Goal: Complete application form: Complete application form

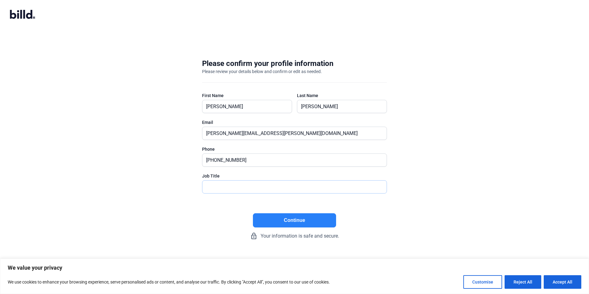
drag, startPoint x: 256, startPoint y: 183, endPoint x: 255, endPoint y: 178, distance: 5.1
click at [256, 183] on input "text" at bounding box center [294, 187] width 184 height 13
type input "President"
click at [274, 218] on button "Continue" at bounding box center [294, 220] width 83 height 14
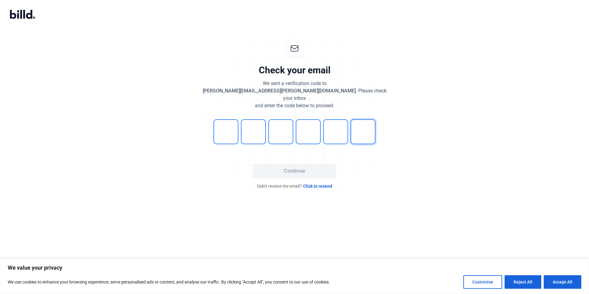
type input "7"
type input "8"
type input "7"
type input "9"
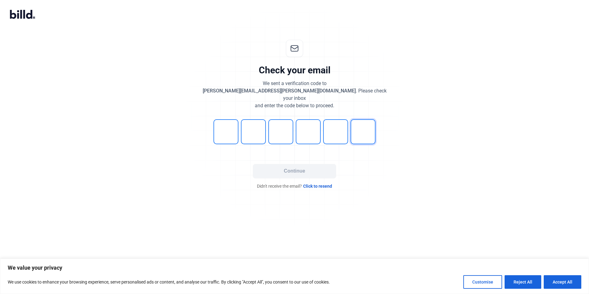
type input "7"
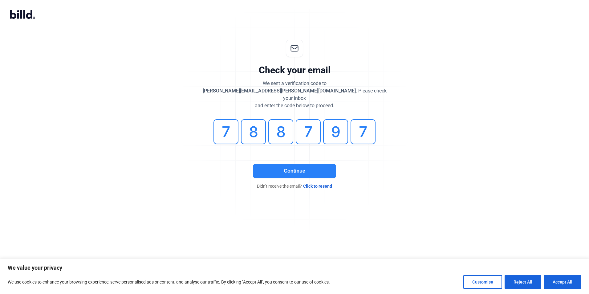
click at [286, 165] on button "Continue" at bounding box center [294, 171] width 83 height 14
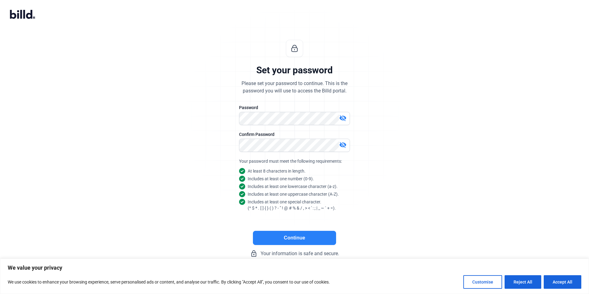
click at [279, 240] on button "Continue" at bounding box center [294, 238] width 83 height 14
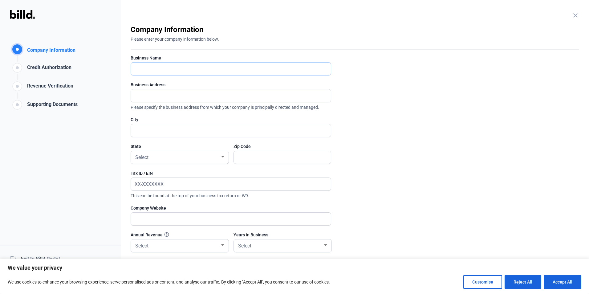
click at [163, 68] on input "text" at bounding box center [227, 69] width 193 height 13
type input "Westchester Metal Works Inc"
type input "[STREET_ADDRESS][PERSON_NAME]"
type input "[GEOGRAPHIC_DATA]"
type input "10507"
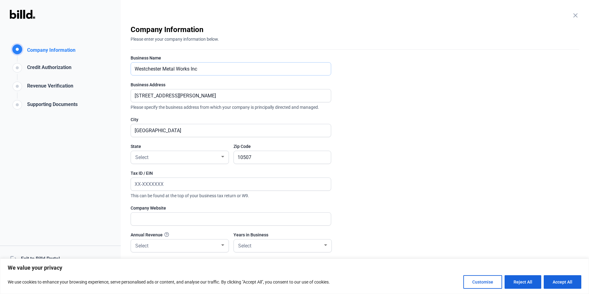
type input "Westchester Metal Works, Inc."
click at [153, 187] on input "text" at bounding box center [231, 184] width 200 height 13
type input "[US_EMPLOYER_IDENTIFICATION_NUMBER]"
click at [161, 156] on div "Select" at bounding box center [177, 157] width 86 height 9
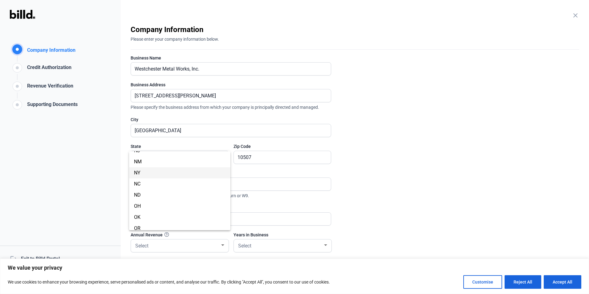
click at [155, 172] on span "NY" at bounding box center [180, 172] width 92 height 11
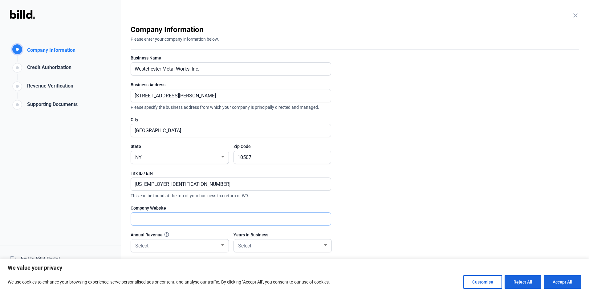
click at [156, 222] on input "text" at bounding box center [231, 219] width 200 height 13
click at [195, 243] on div "Select" at bounding box center [177, 245] width 86 height 9
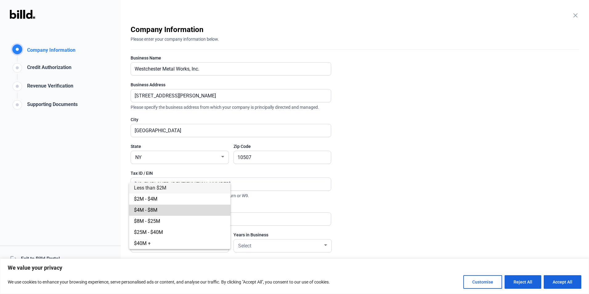
click at [184, 209] on span "$4M - $8M" at bounding box center [180, 210] width 92 height 11
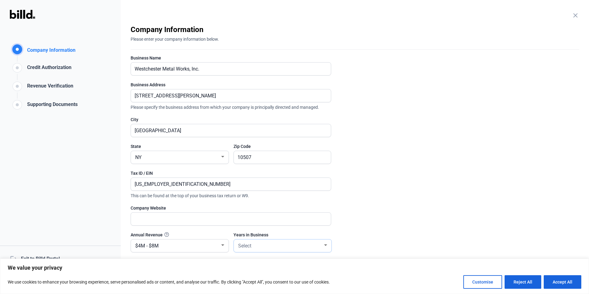
click at [273, 248] on div "Select" at bounding box center [280, 245] width 86 height 9
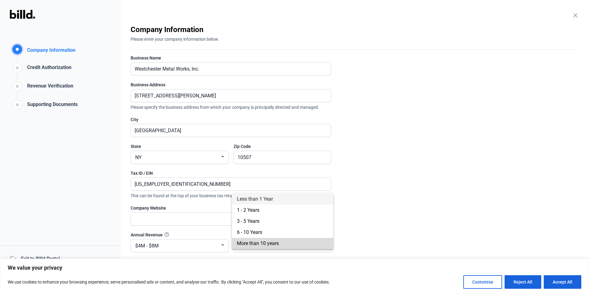
click at [274, 247] on span "More than 10 years" at bounding box center [283, 243] width 92 height 11
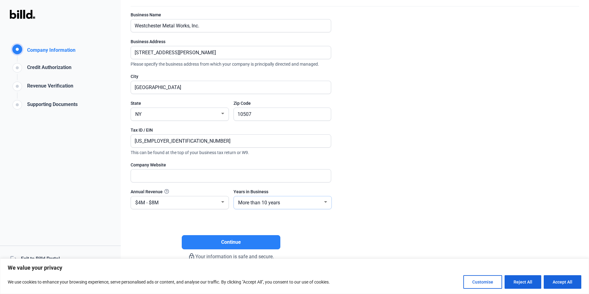
scroll to position [43, 0]
click at [246, 235] on button "Continue" at bounding box center [231, 242] width 99 height 14
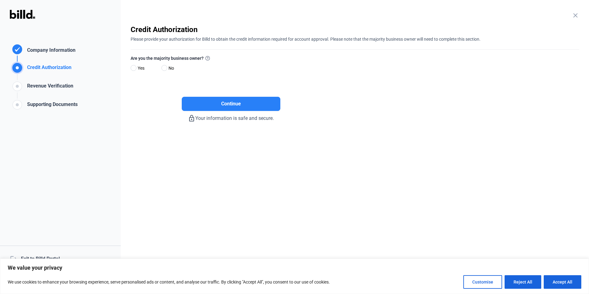
scroll to position [0, 0]
click at [140, 67] on span "Yes" at bounding box center [139, 67] width 9 height 7
click at [135, 67] on input "Yes" at bounding box center [133, 68] width 5 height 5
radio input "true"
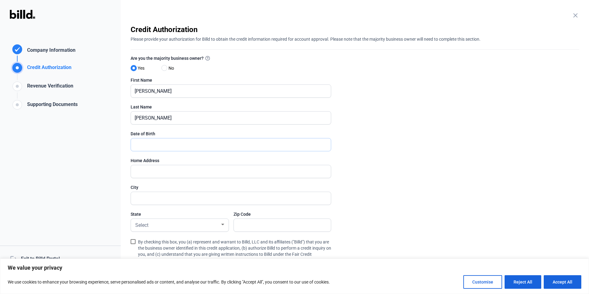
click at [173, 145] on input "text" at bounding box center [231, 144] width 200 height 13
type input "[DATE]"
type input "[STREET_ADDRESS]"
type input "[GEOGRAPHIC_DATA]"
type input "06831"
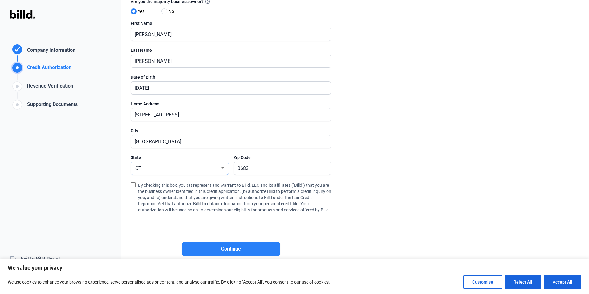
scroll to position [62, 0]
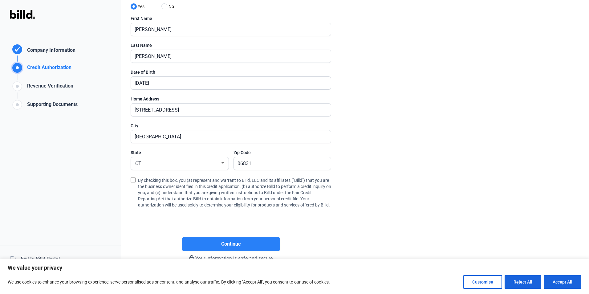
click at [129, 180] on div "close Company Information Please enter your company information below. Business…" at bounding box center [355, 147] width 468 height 294
click at [132, 179] on span at bounding box center [133, 179] width 5 height 5
click at [0, 0] on input "By checking this box, you (a) represent and warrant to Billd, LLC and its affil…" at bounding box center [0, 0] width 0 height 0
click at [230, 248] on span "Continue" at bounding box center [231, 243] width 20 height 7
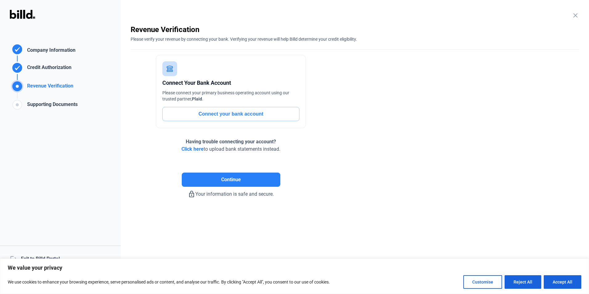
scroll to position [0, 0]
click at [220, 180] on button "Continue" at bounding box center [231, 180] width 99 height 14
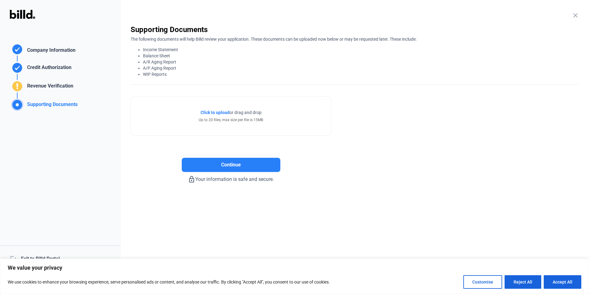
click at [49, 68] on div "Credit Authorization" at bounding box center [48, 69] width 47 height 10
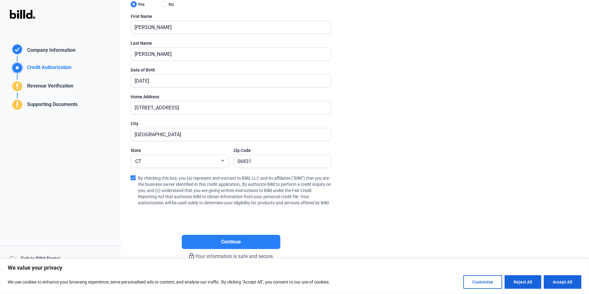
scroll to position [70, 0]
click at [229, 241] on span "Continue" at bounding box center [231, 241] width 20 height 7
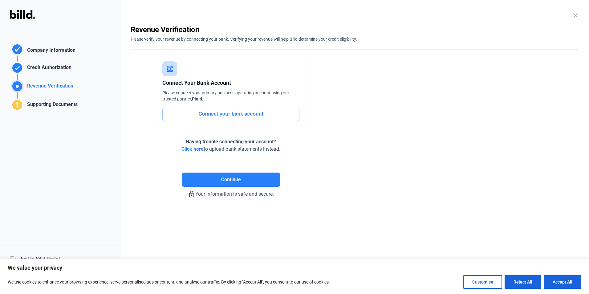
scroll to position [0, 0]
click at [218, 111] on button "Connect your bank account" at bounding box center [230, 114] width 137 height 14
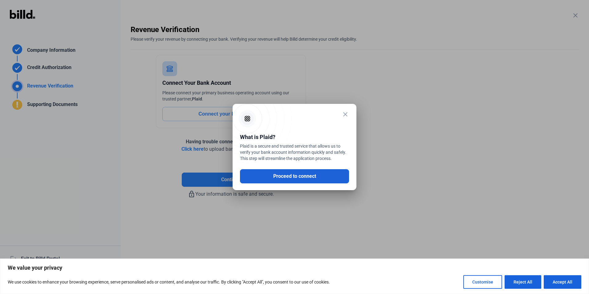
click at [278, 176] on button "Proceed to connect" at bounding box center [294, 176] width 109 height 14
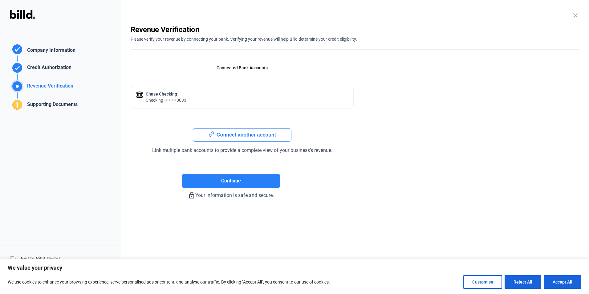
click at [236, 137] on button "Connect another account" at bounding box center [242, 135] width 99 height 14
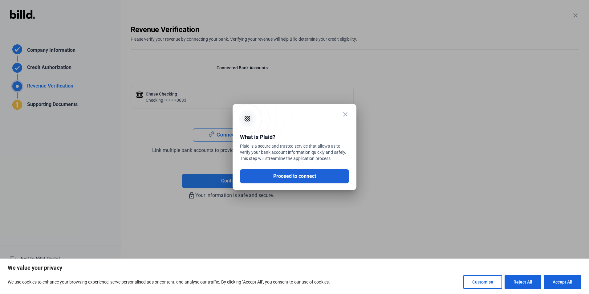
click at [284, 179] on button "Proceed to connect" at bounding box center [294, 176] width 109 height 14
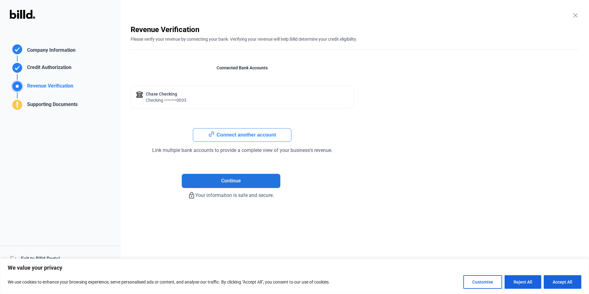
click at [234, 182] on span "Continue" at bounding box center [231, 180] width 20 height 7
